Goal: Information Seeking & Learning: Understand process/instructions

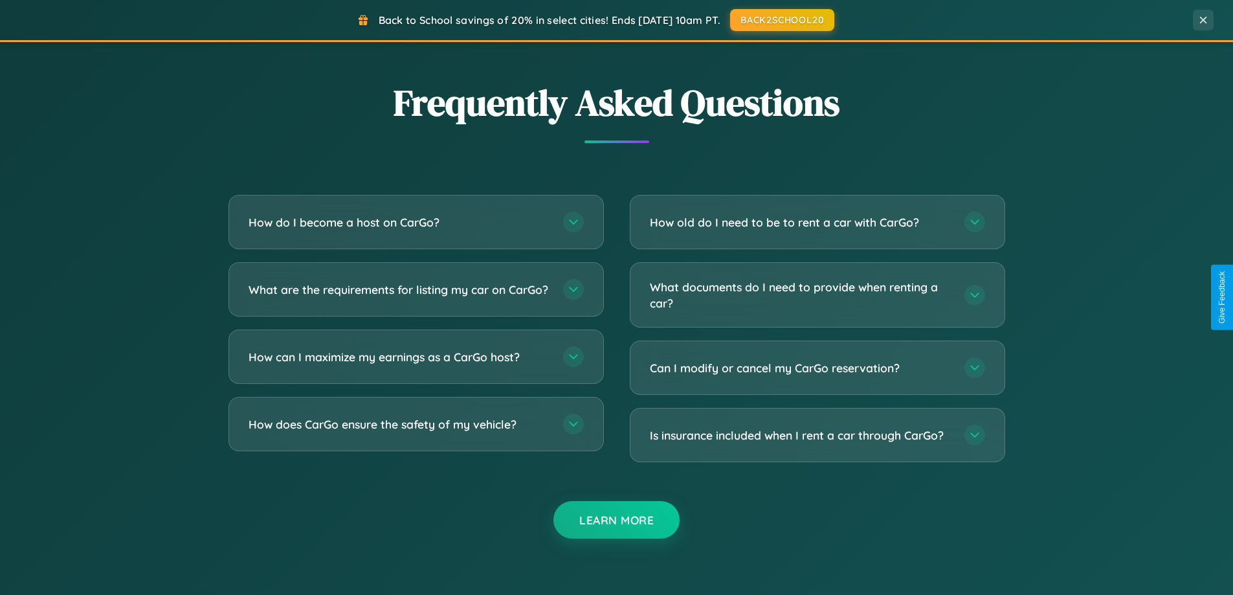
scroll to position [2490, 0]
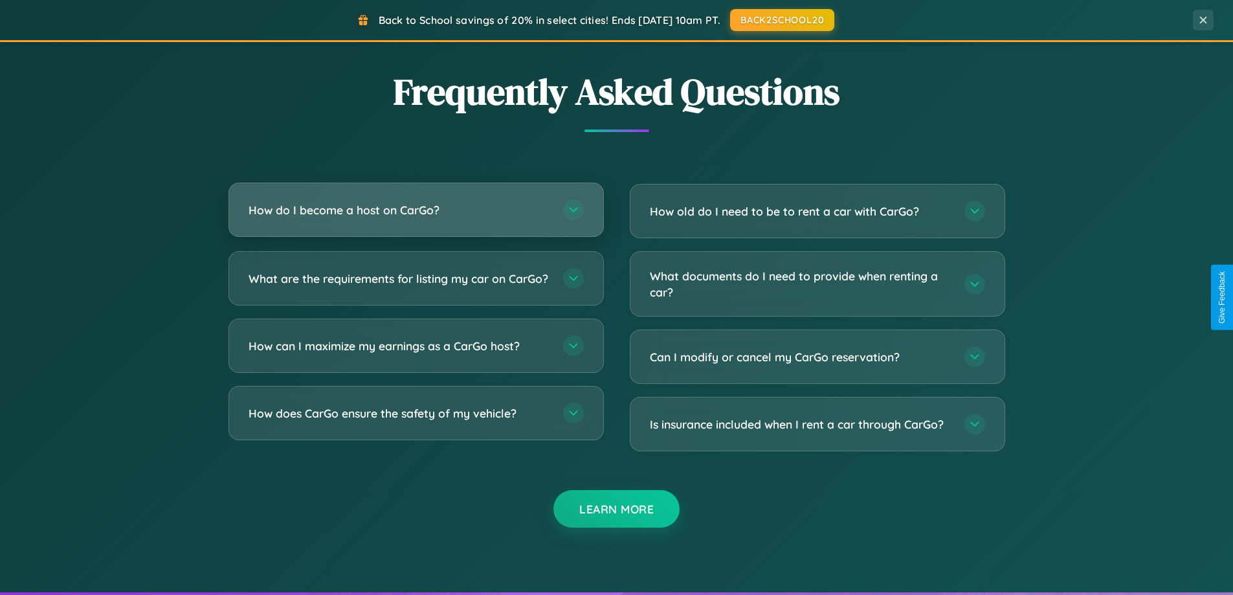
click at [415, 210] on h3 "How do I become a host on CarGo?" at bounding box center [399, 210] width 302 height 16
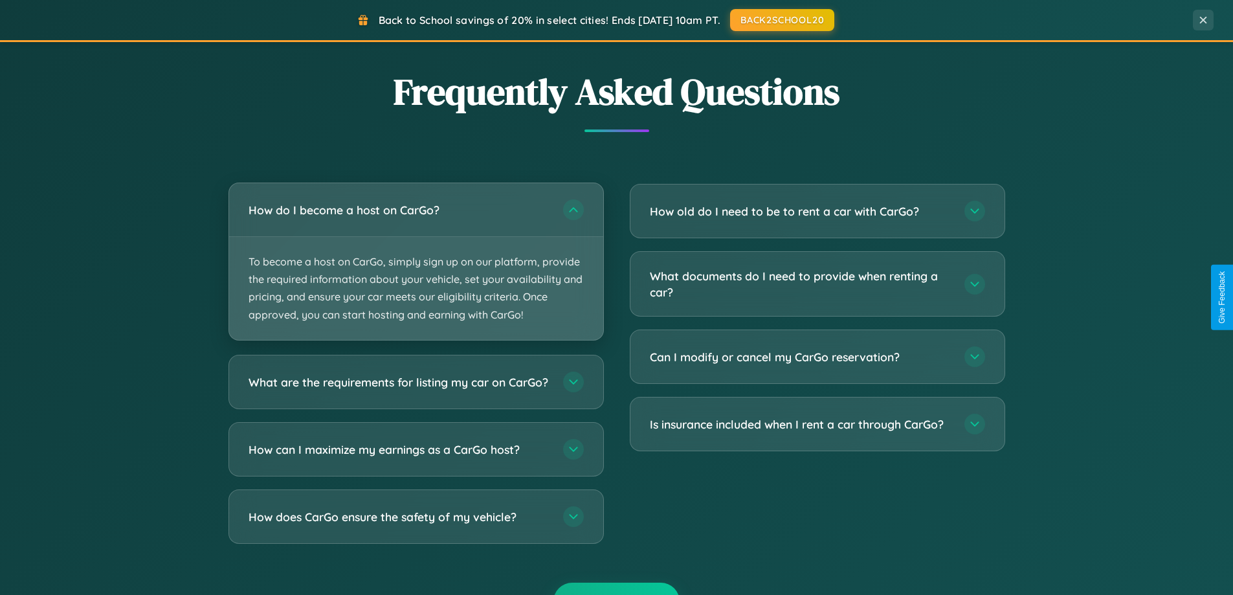
click at [415, 261] on p "To become a host on CarGo, simply sign up on our platform, provide the required…" at bounding box center [416, 288] width 374 height 103
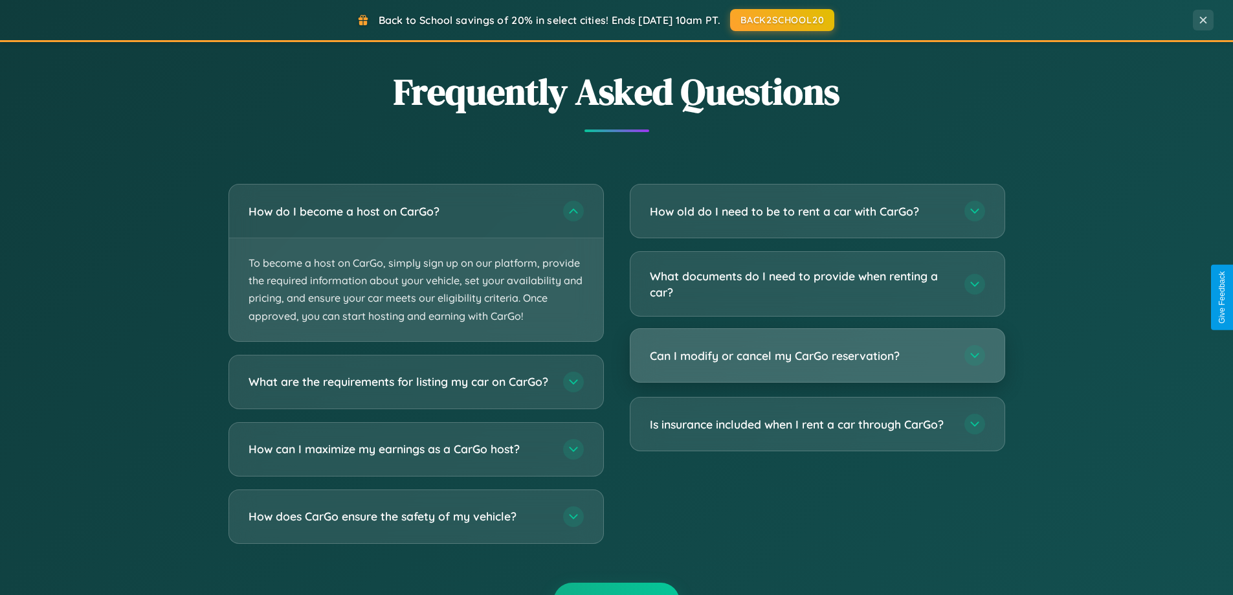
click at [817, 356] on h3 "Can I modify or cancel my CarGo reservation?" at bounding box center [801, 355] width 302 height 16
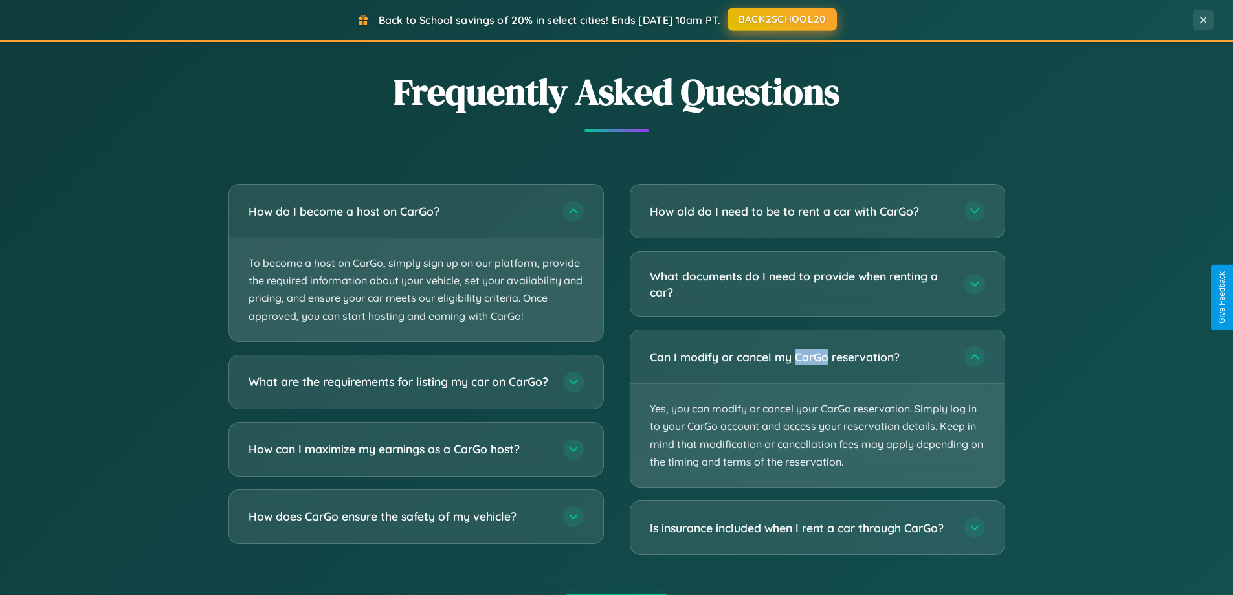
click at [781, 20] on button "BACK2SCHOOL20" at bounding box center [781, 19] width 109 height 23
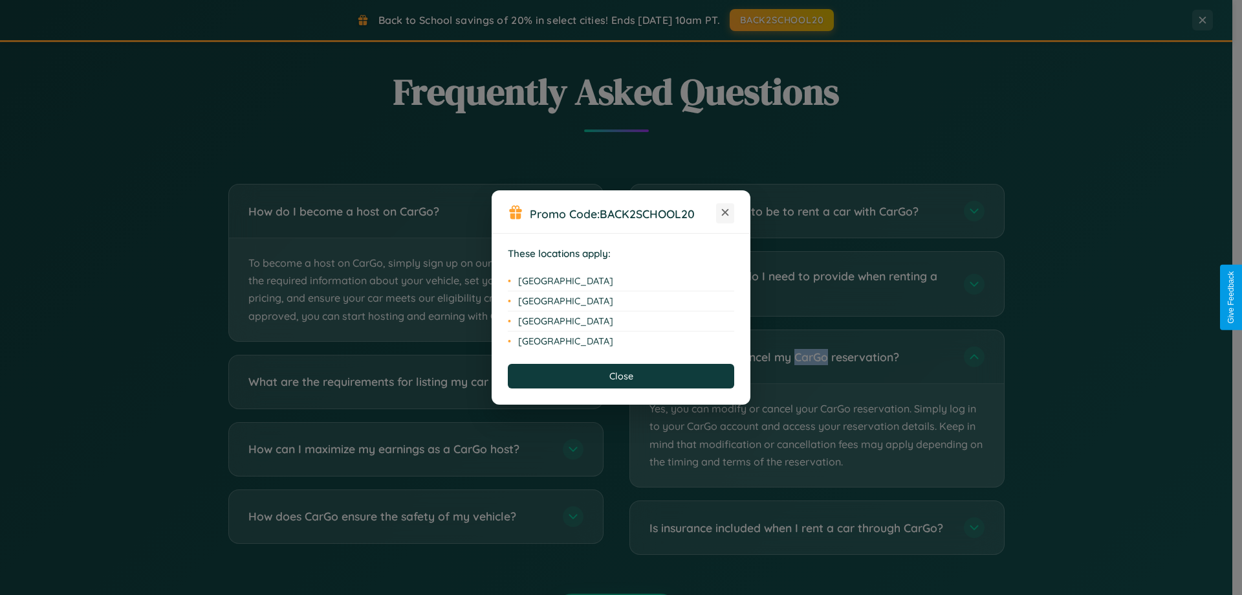
click at [725, 213] on icon at bounding box center [725, 212] width 7 height 7
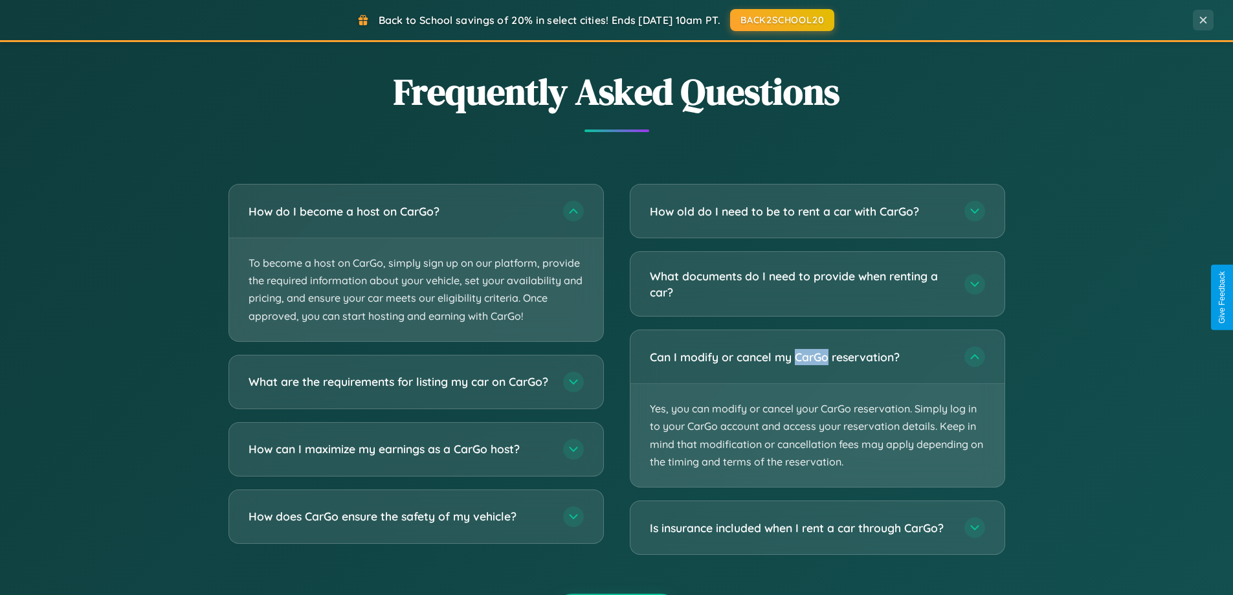
scroll to position [2079, 0]
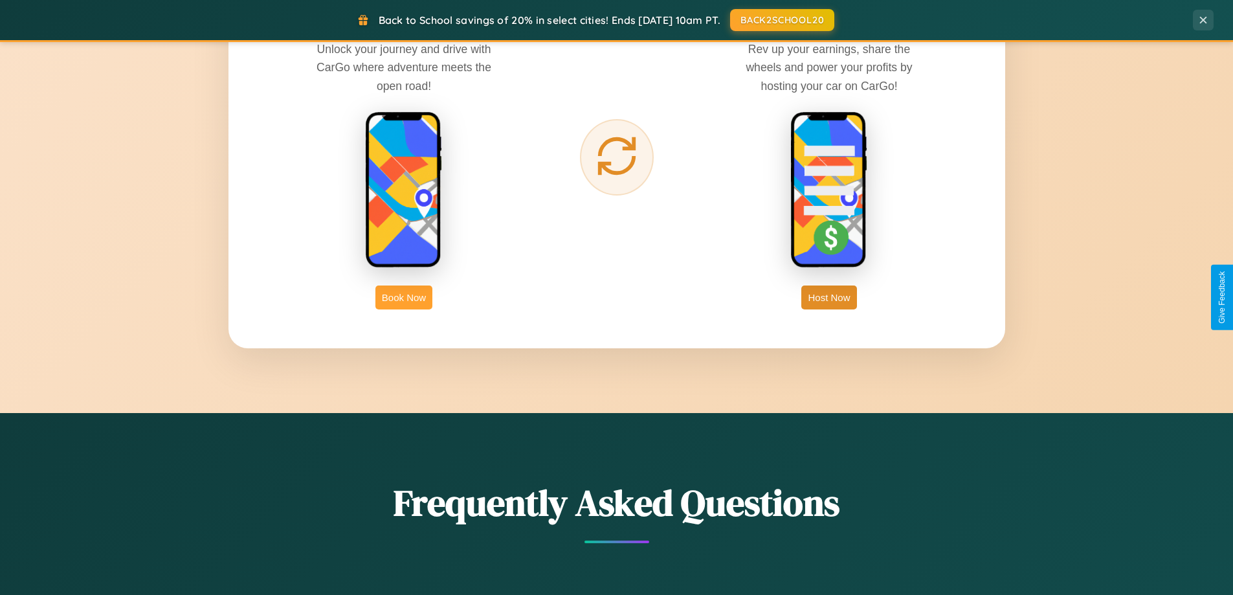
click at [404, 297] on button "Book Now" at bounding box center [403, 297] width 57 height 24
